Goal: Transaction & Acquisition: Purchase product/service

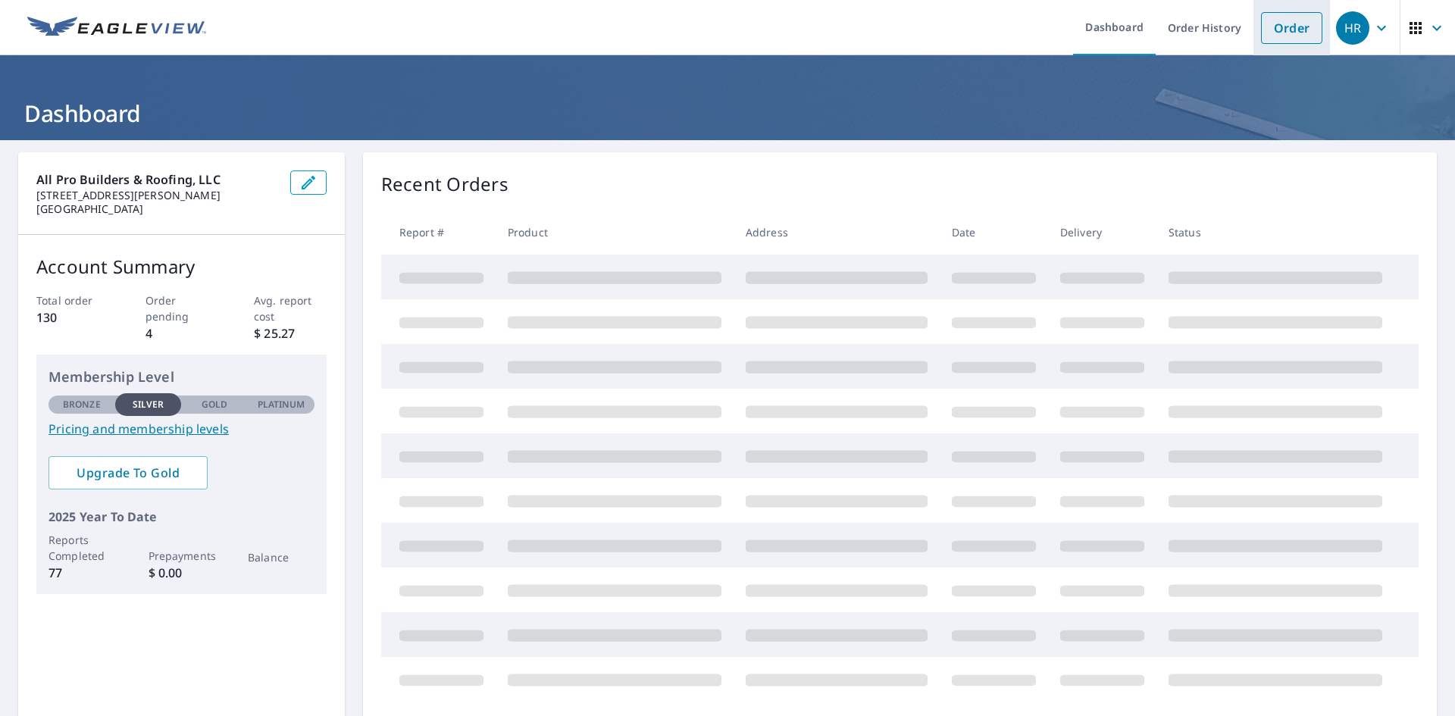
click at [1285, 32] on link "Order" at bounding box center [1291, 28] width 61 height 32
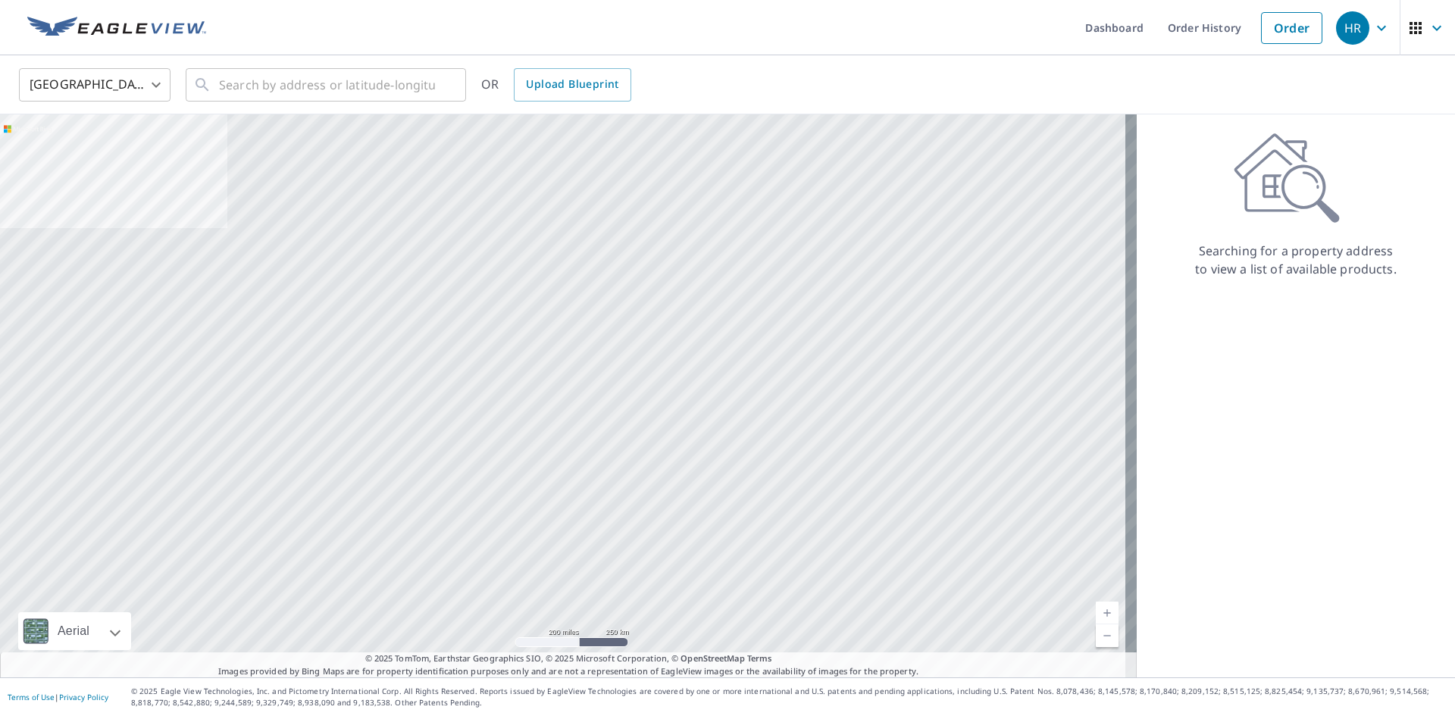
drag, startPoint x: 1282, startPoint y: 2, endPoint x: 718, endPoint y: 40, distance: 565.0
click at [718, 40] on ul "Dashboard Order History Order" at bounding box center [772, 27] width 1115 height 55
click at [387, 94] on input "text" at bounding box center [327, 85] width 216 height 42
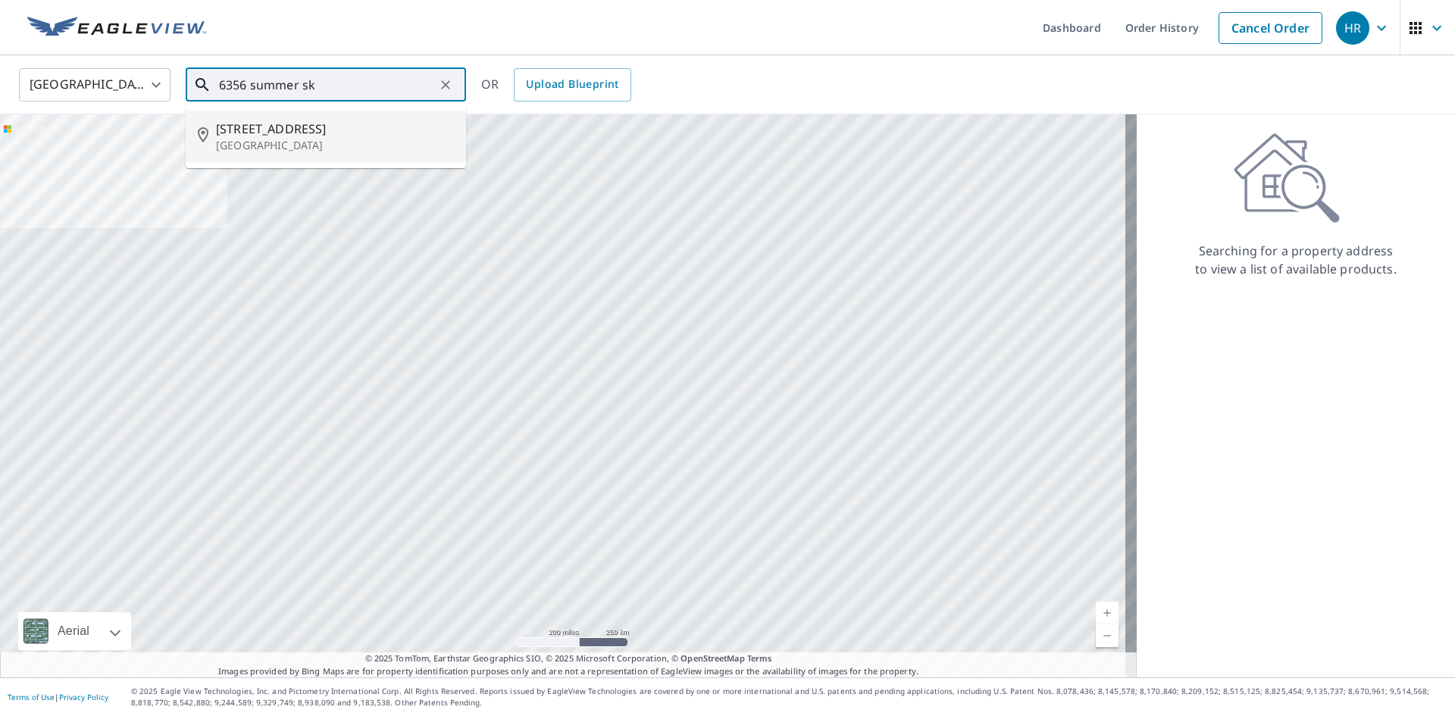
click at [240, 133] on span "[STREET_ADDRESS]" at bounding box center [335, 129] width 238 height 18
type input "[STREET_ADDRESS]"
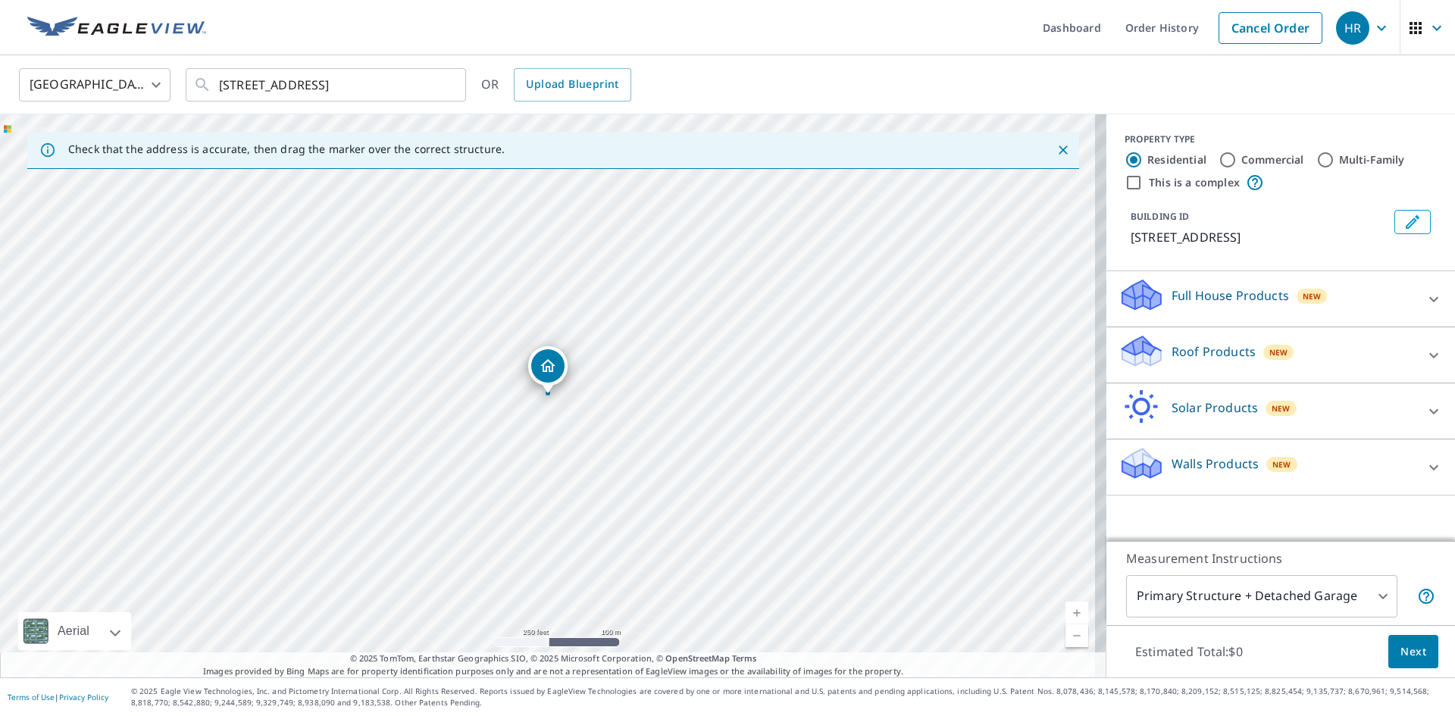
click at [1387, 352] on div "Roof Products New" at bounding box center [1266, 354] width 297 height 43
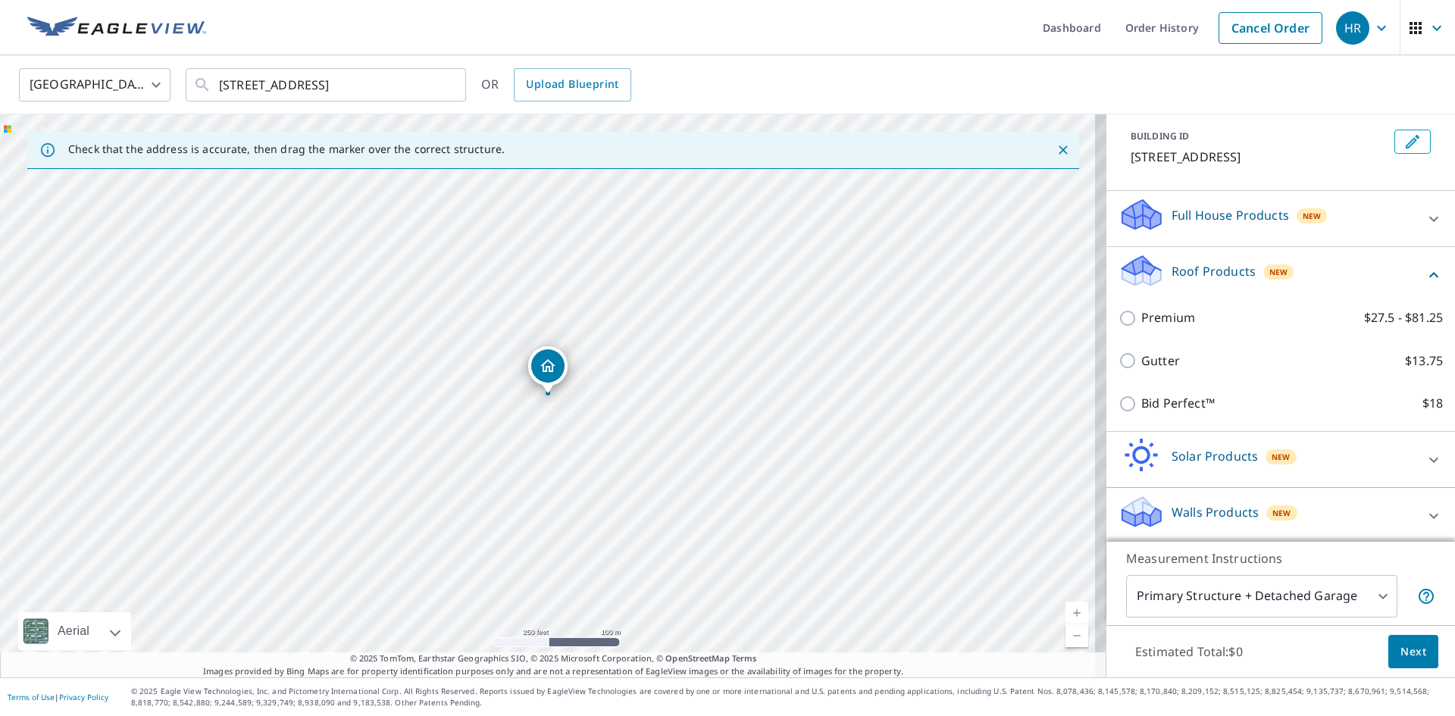
scroll to position [102, 0]
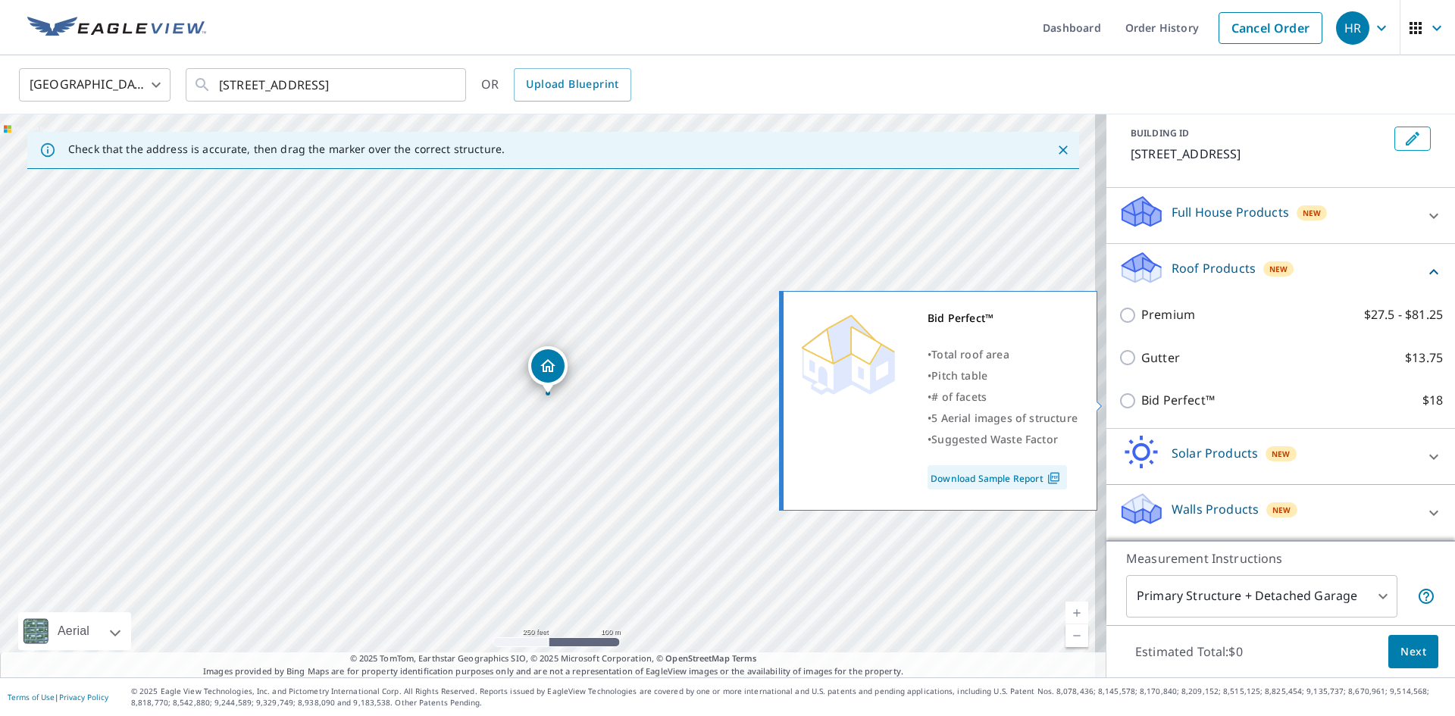
click at [1152, 404] on p "Bid Perfect™" at bounding box center [1177, 400] width 73 height 19
click at [1141, 404] on input "Bid Perfect™ $18" at bounding box center [1129, 401] width 23 height 18
checkbox input "true"
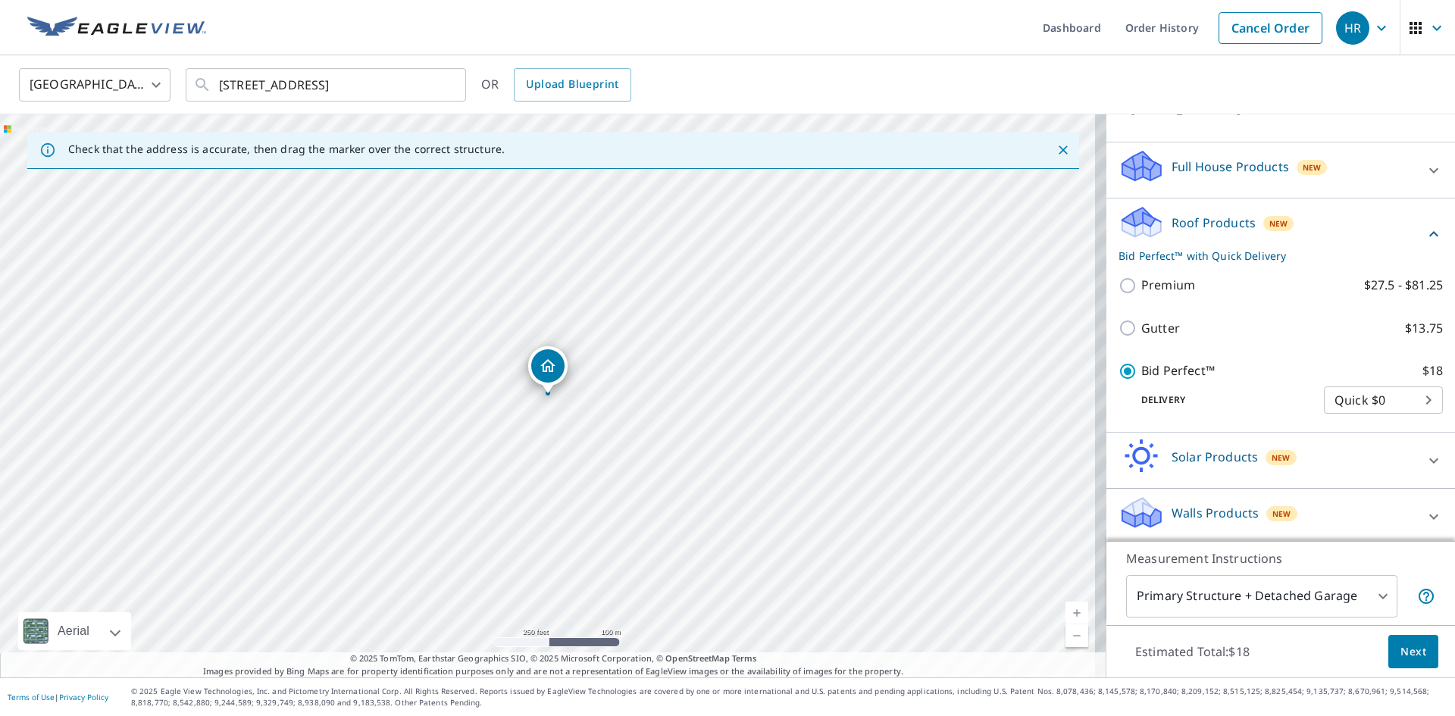
scroll to position [151, 0]
click at [1400, 651] on span "Next" at bounding box center [1413, 652] width 26 height 19
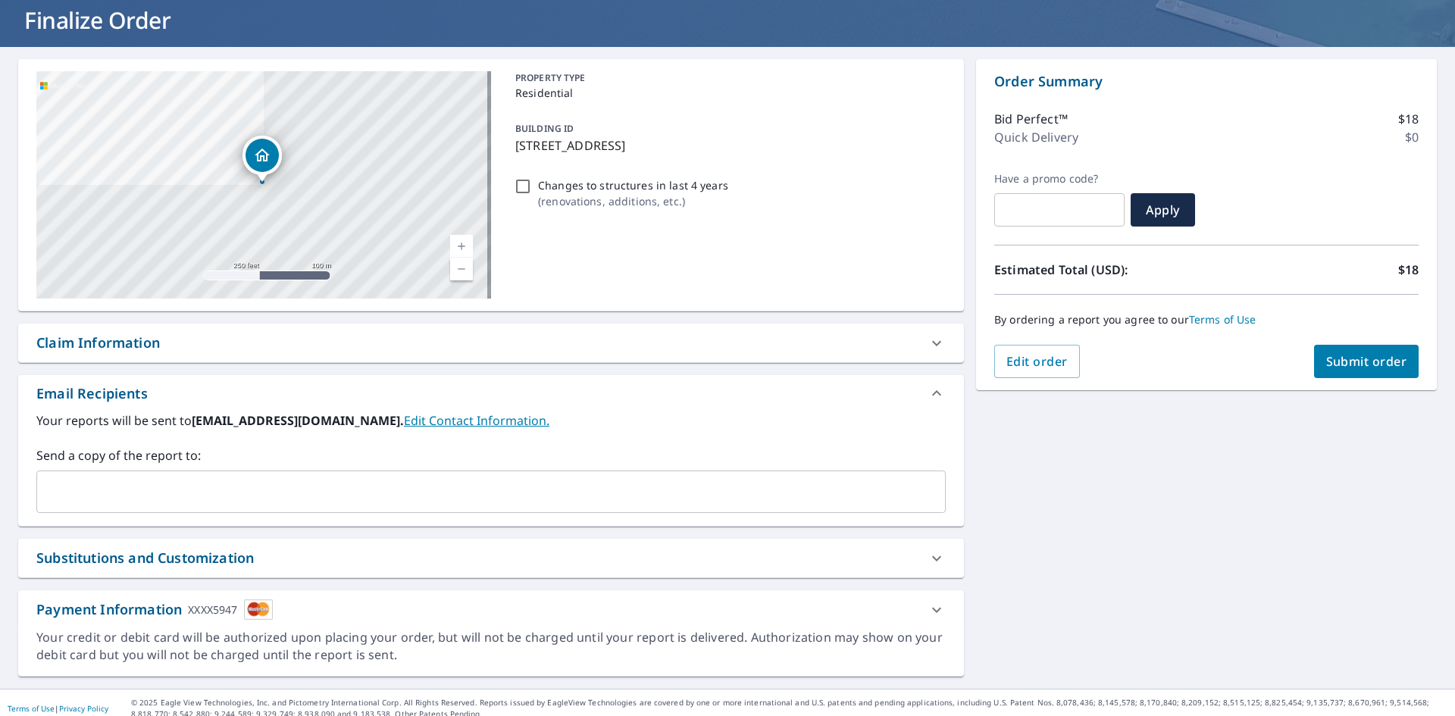
scroll to position [105, 0]
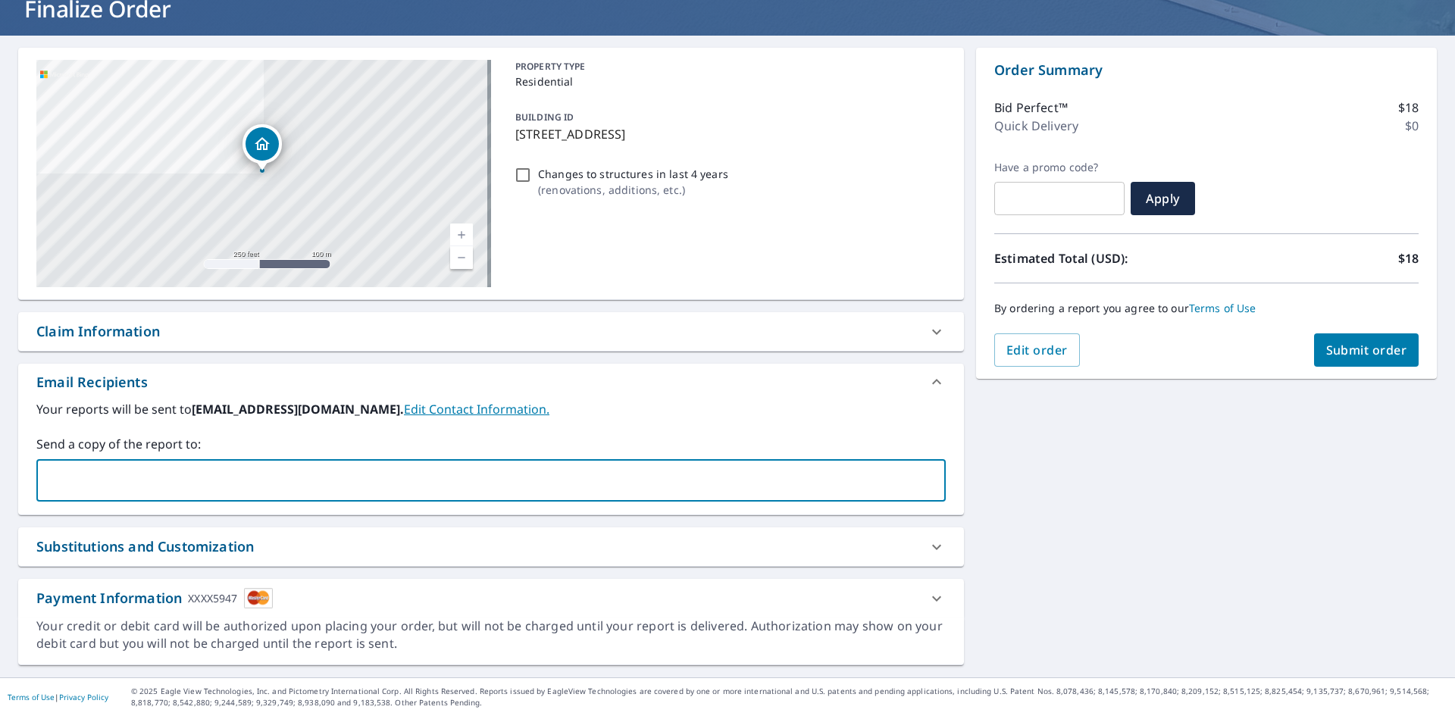
click at [380, 482] on input "text" at bounding box center [479, 480] width 873 height 29
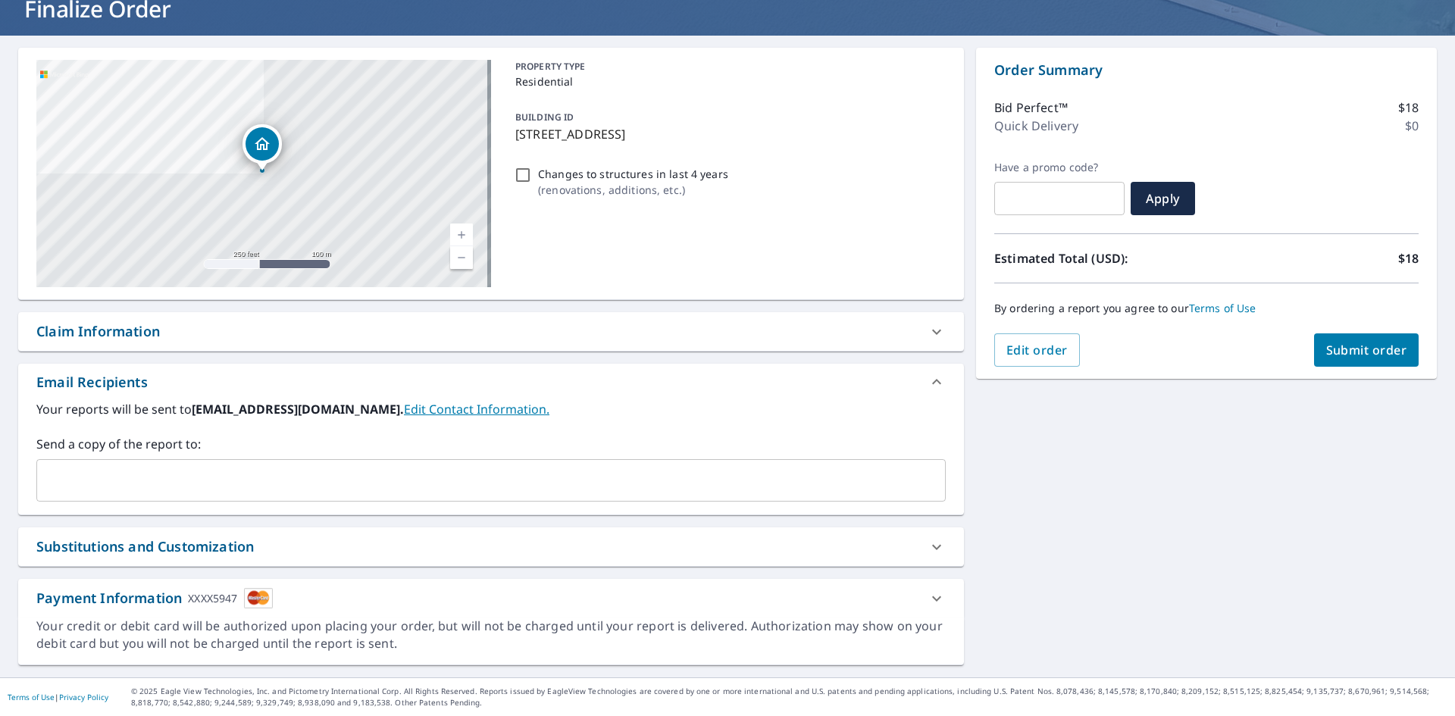
click at [1091, 495] on div "[STREET_ADDRESS] A standard road map Aerial A detailed look from above Labels L…" at bounding box center [727, 357] width 1455 height 642
click at [885, 599] on div "Payment Information XXXX5947" at bounding box center [477, 598] width 882 height 20
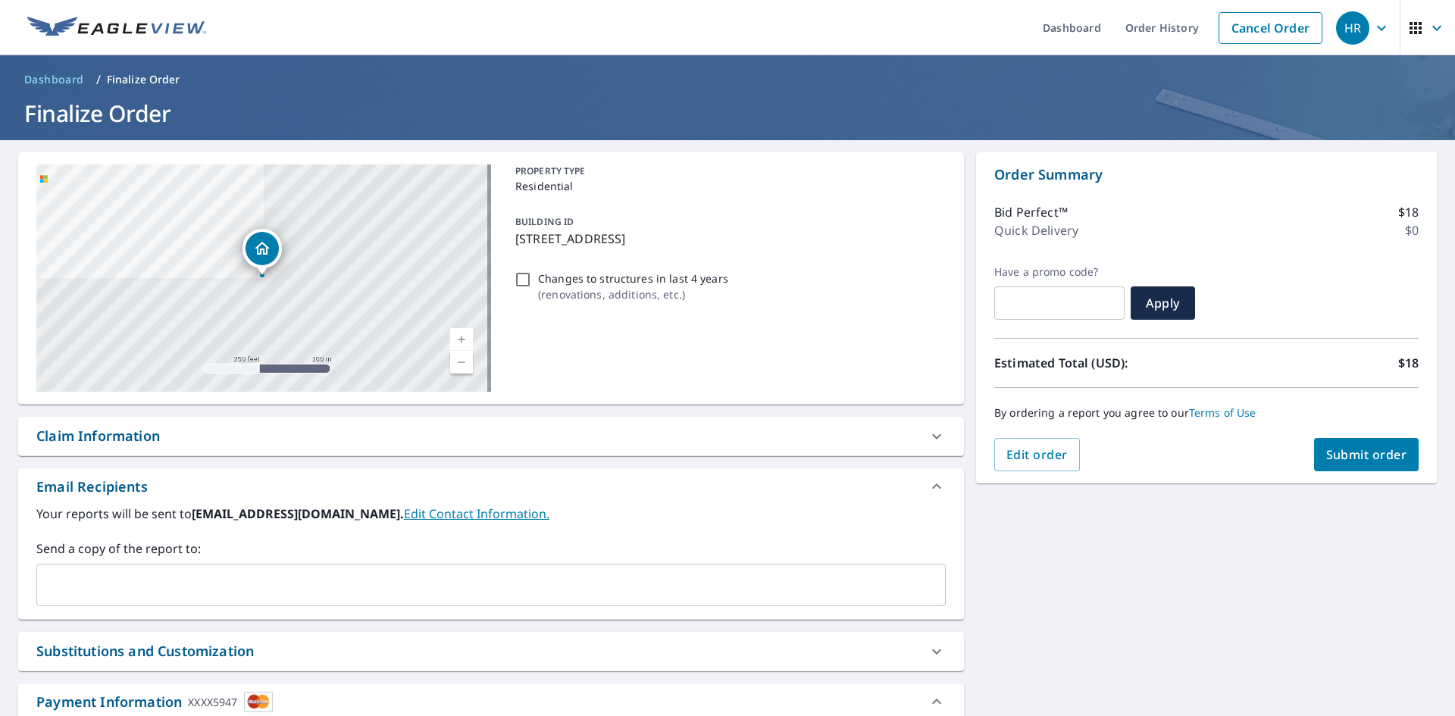
scroll to position [76, 0]
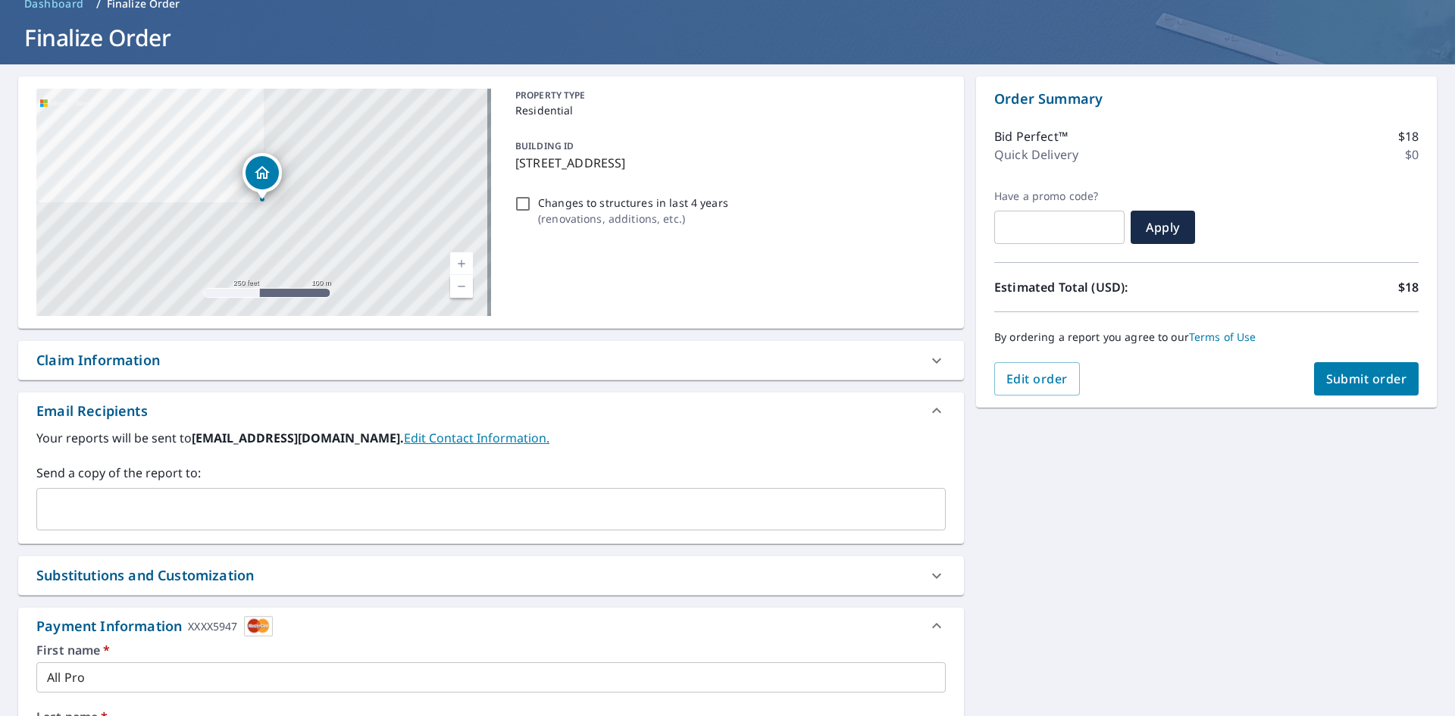
click at [1396, 381] on button "Submit order" at bounding box center [1366, 378] width 105 height 33
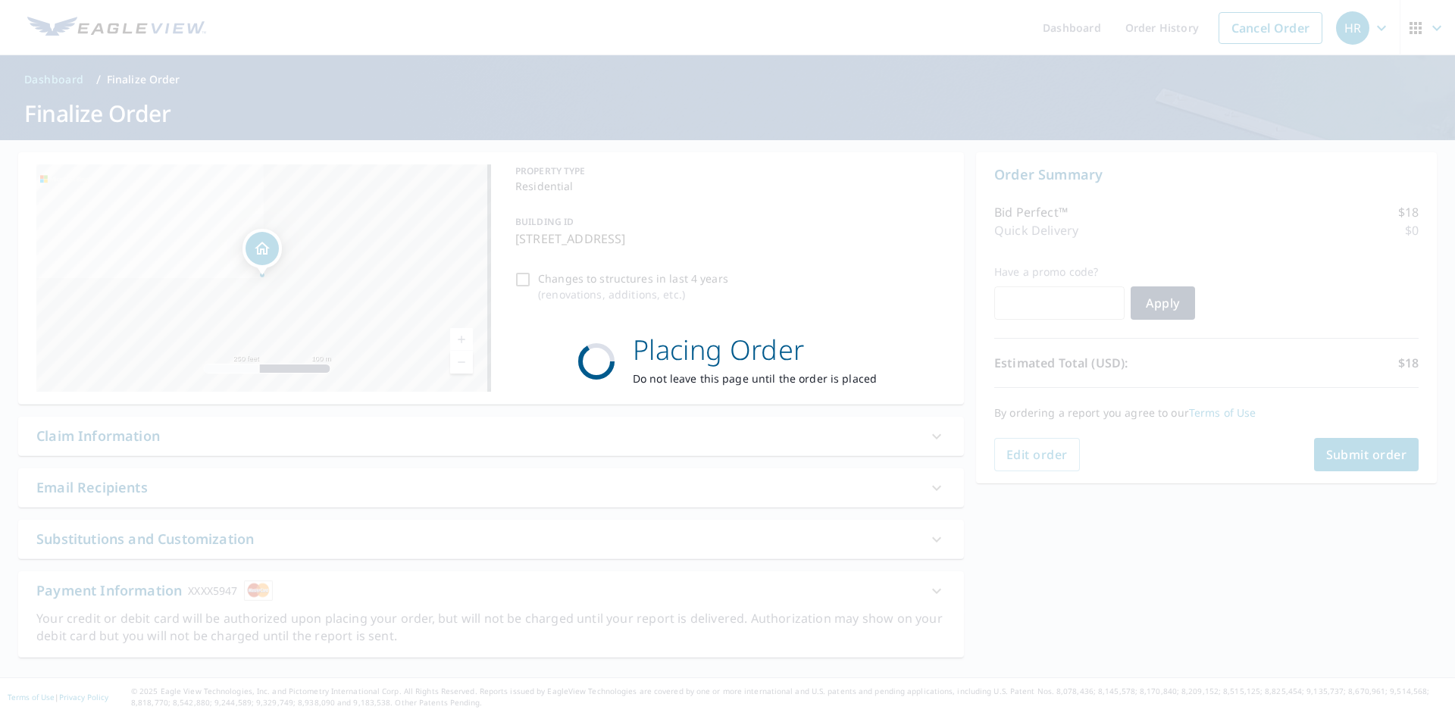
scroll to position [0, 0]
